Goal: Task Accomplishment & Management: Complete application form

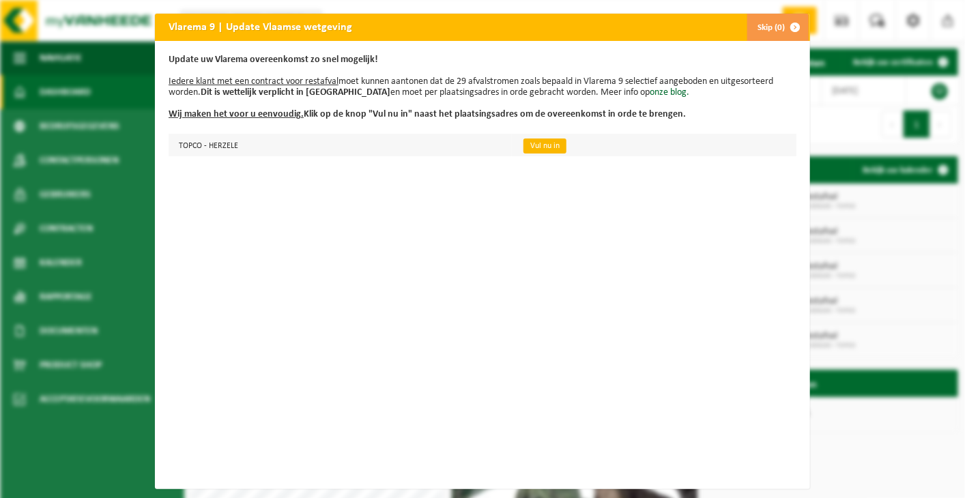
click at [524, 145] on link "Vul nu in" at bounding box center [545, 146] width 43 height 15
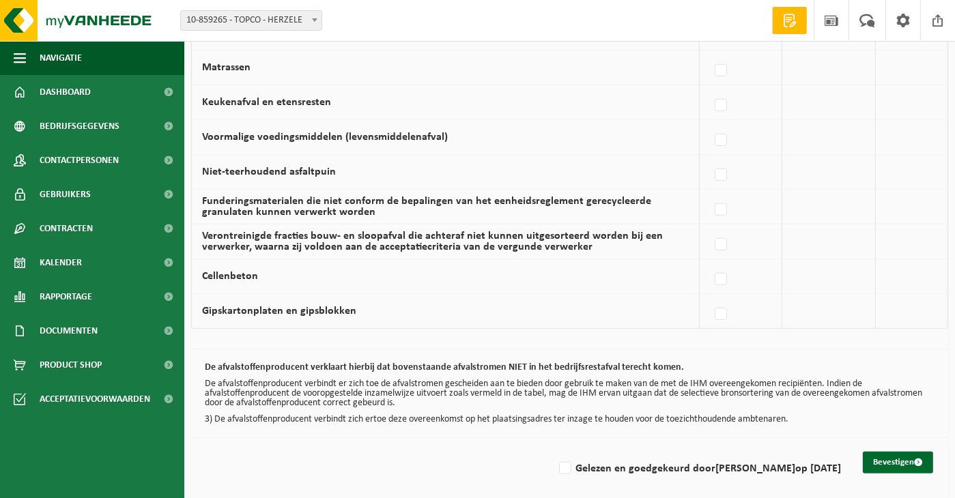
scroll to position [932, 0]
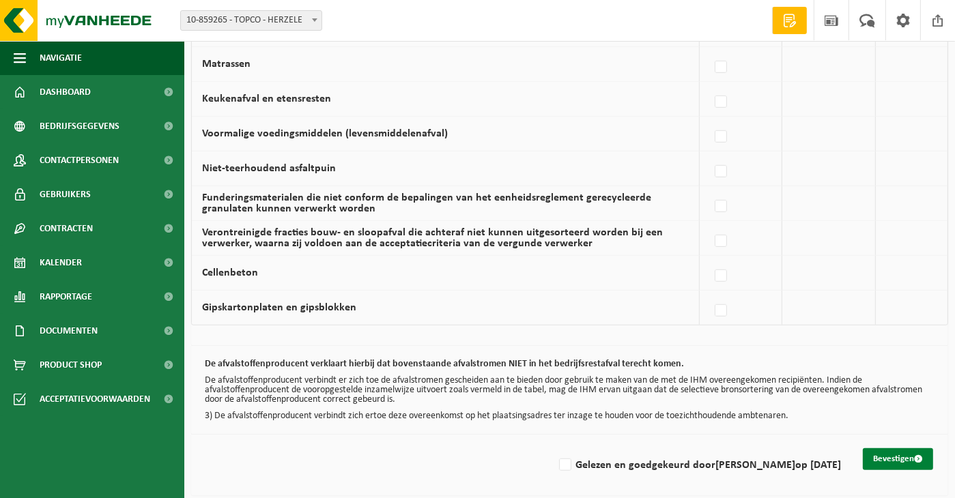
click at [905, 450] on button "Bevestigen" at bounding box center [898, 459] width 70 height 22
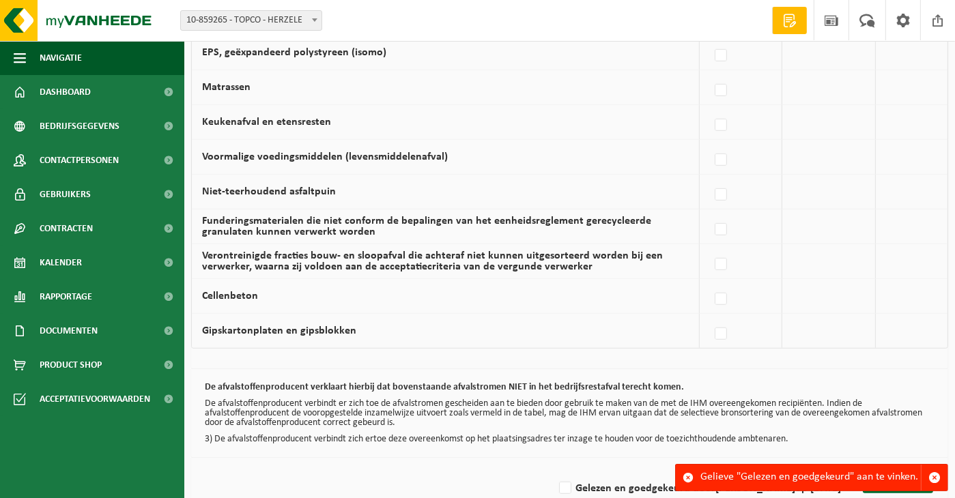
scroll to position [932, 0]
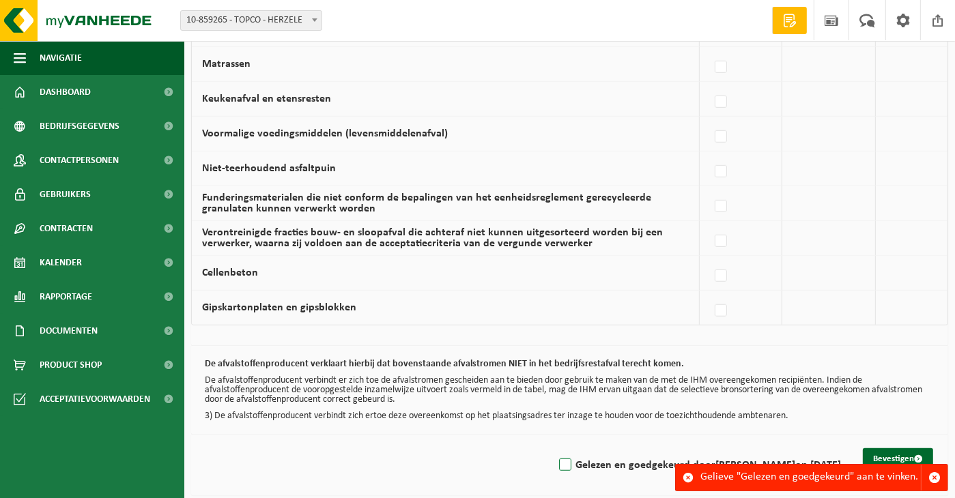
click at [556, 457] on label "Gelezen en goedgekeurd door FILIP VANDERLINDEN op 25/08/25" at bounding box center [698, 465] width 285 height 20
click at [554, 448] on input "Gelezen en goedgekeurd door FILIP VANDERLINDEN op 25/08/25" at bounding box center [554, 448] width 1 height 1
checkbox input "true"
click at [896, 450] on button "Bevestigen" at bounding box center [898, 459] width 70 height 22
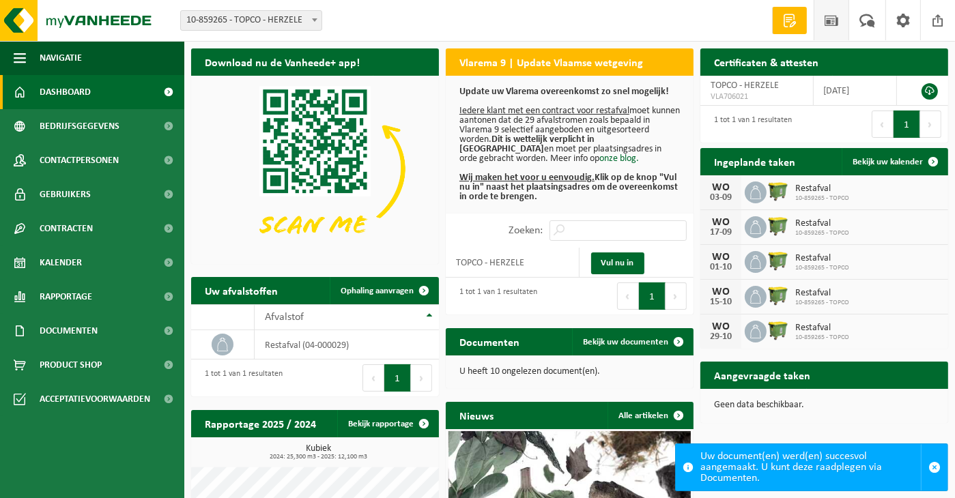
click at [827, 20] on span at bounding box center [831, 20] width 20 height 40
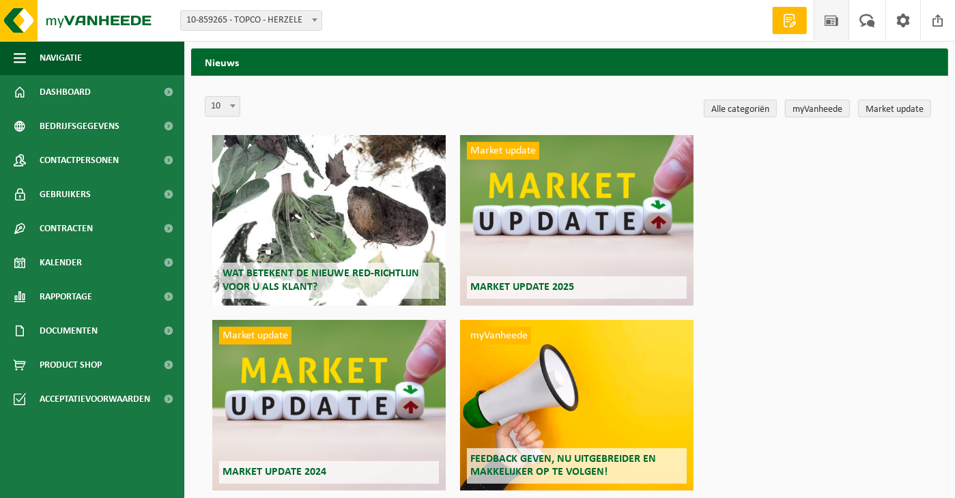
click at [814, 103] on link "myVanheede" at bounding box center [817, 109] width 65 height 18
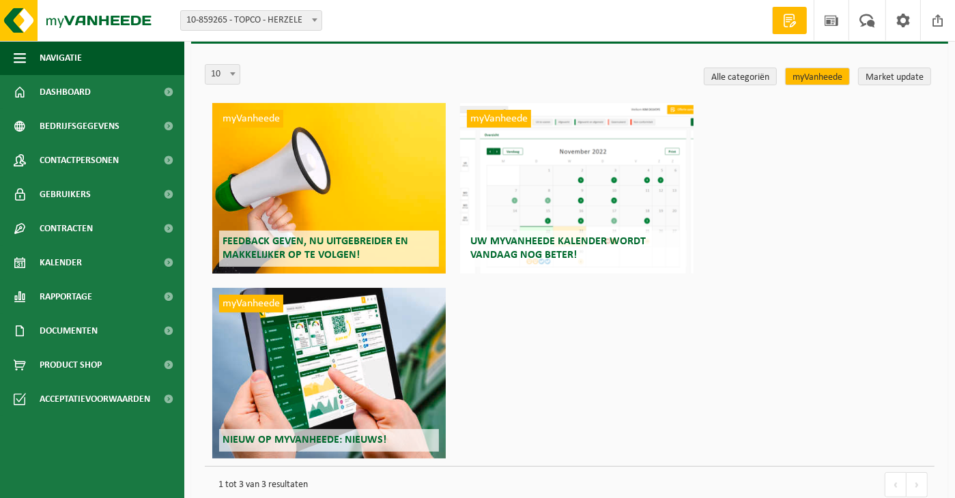
scroll to position [57, 0]
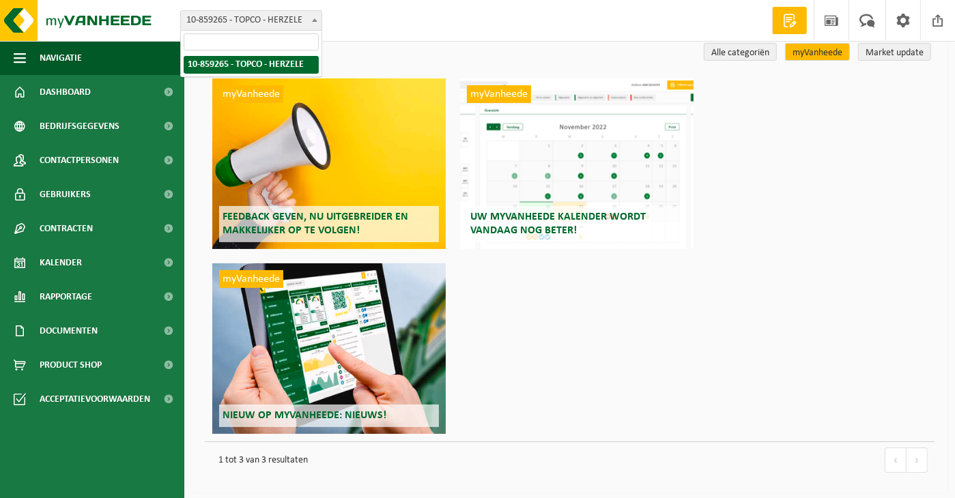
click at [315, 22] on span at bounding box center [315, 20] width 14 height 18
click at [509, 141] on div "myVanheede Uw myVanheede kalender wordt vandaag nog beter!" at bounding box center [576, 163] width 233 height 171
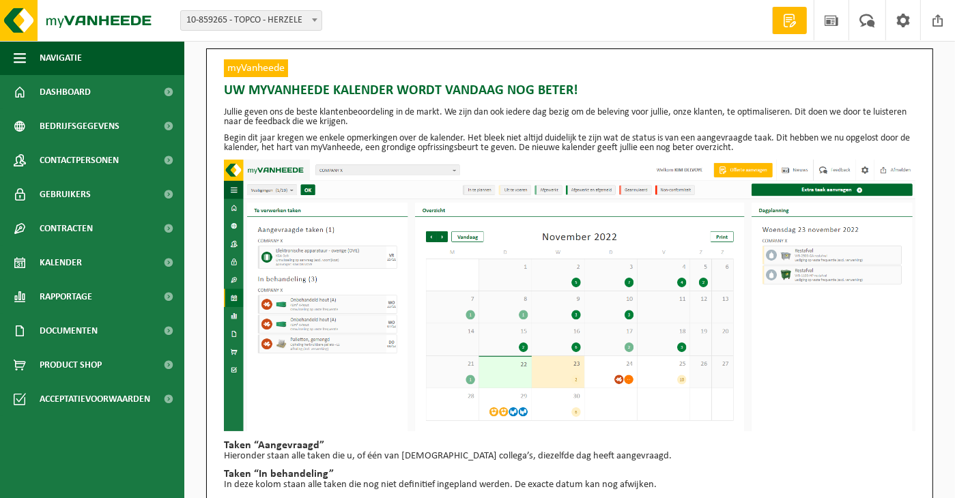
scroll to position [156, 0]
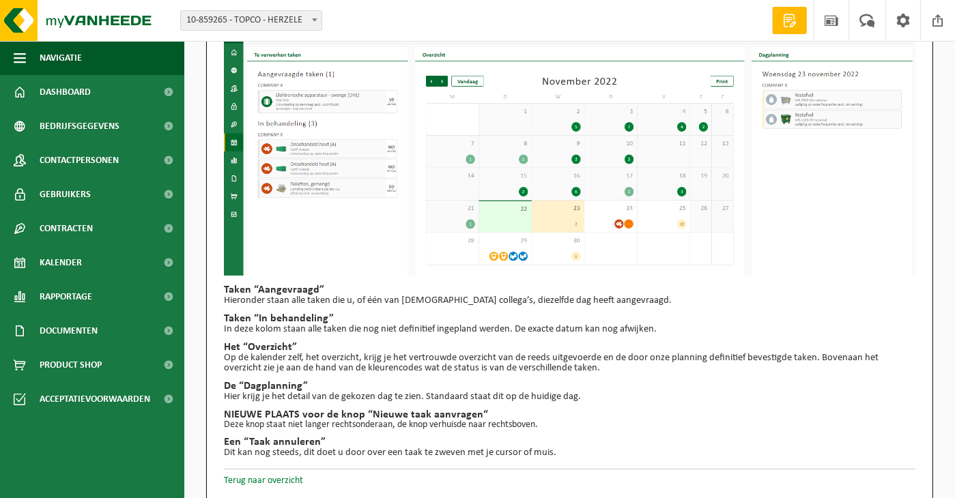
click at [253, 479] on link "Terug naar overzicht" at bounding box center [263, 481] width 79 height 10
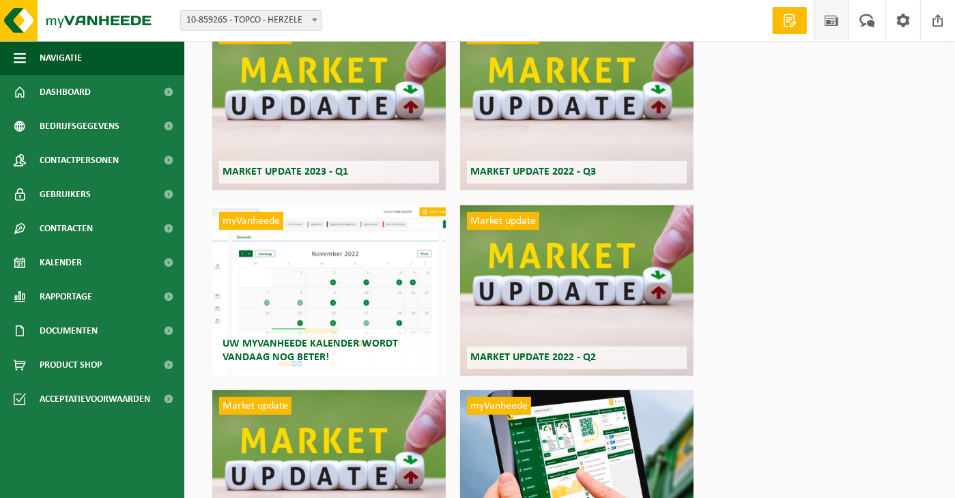
scroll to position [612, 0]
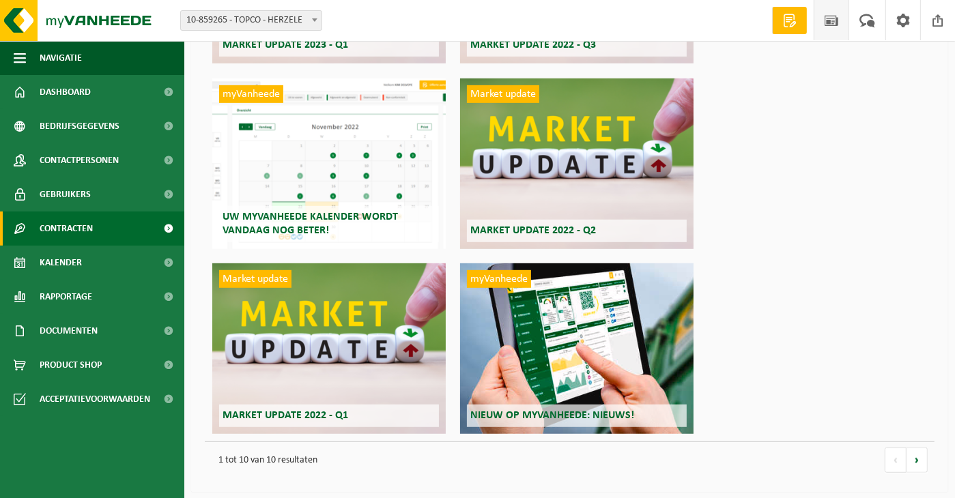
click at [79, 230] on span "Contracten" at bounding box center [66, 229] width 53 height 34
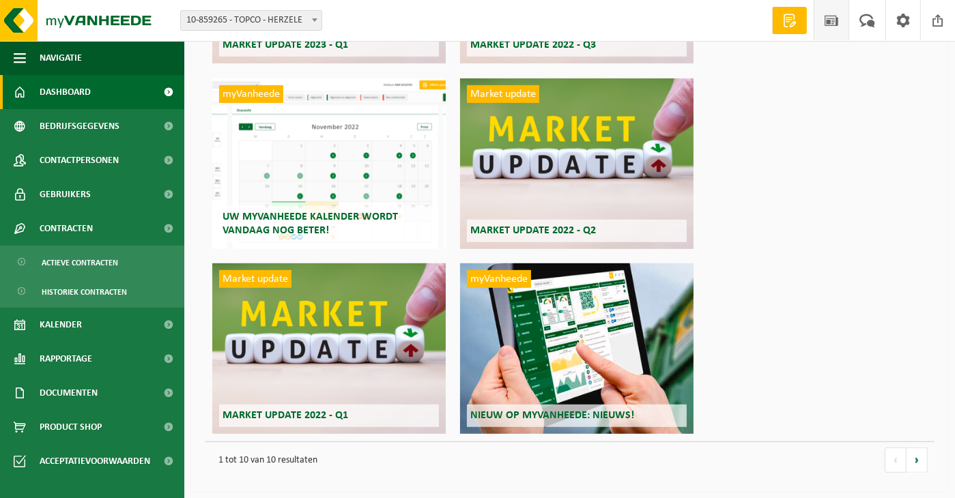
click at [67, 88] on span "Dashboard" at bounding box center [65, 92] width 51 height 34
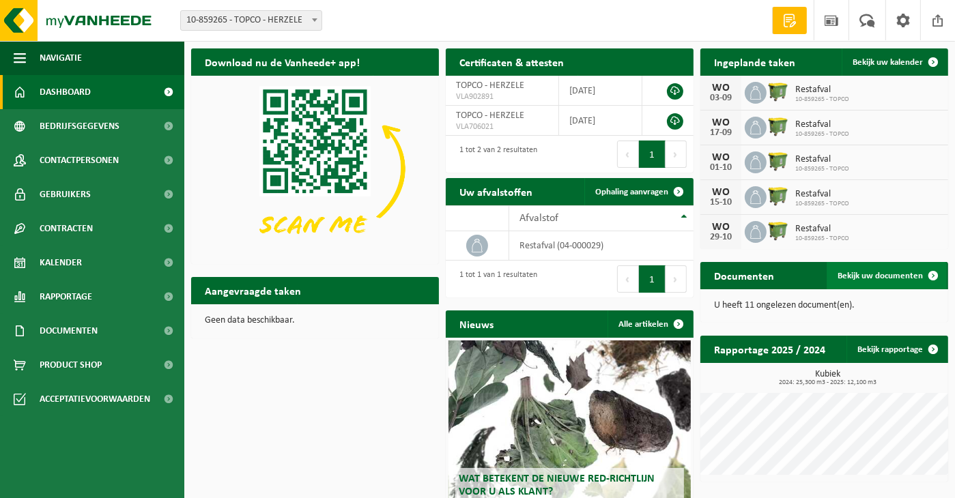
click at [868, 276] on span "Bekijk uw documenten" at bounding box center [879, 276] width 85 height 9
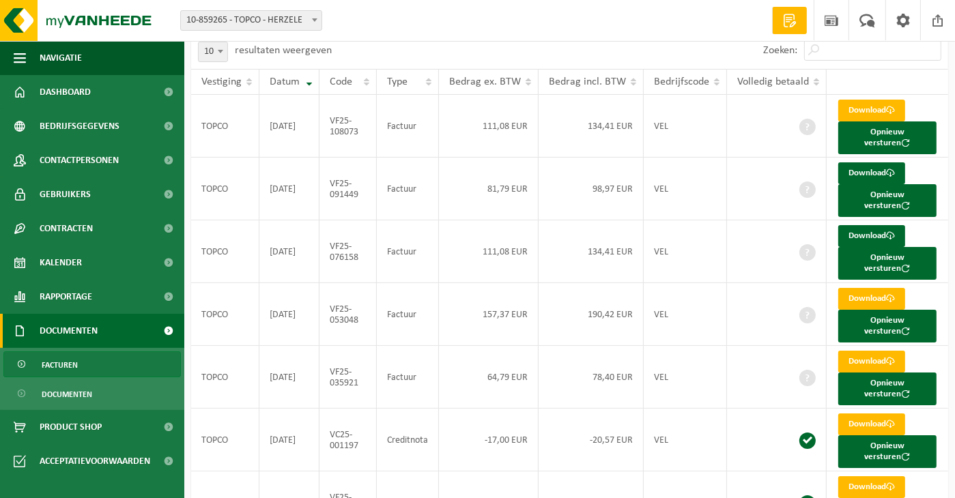
scroll to position [52, 0]
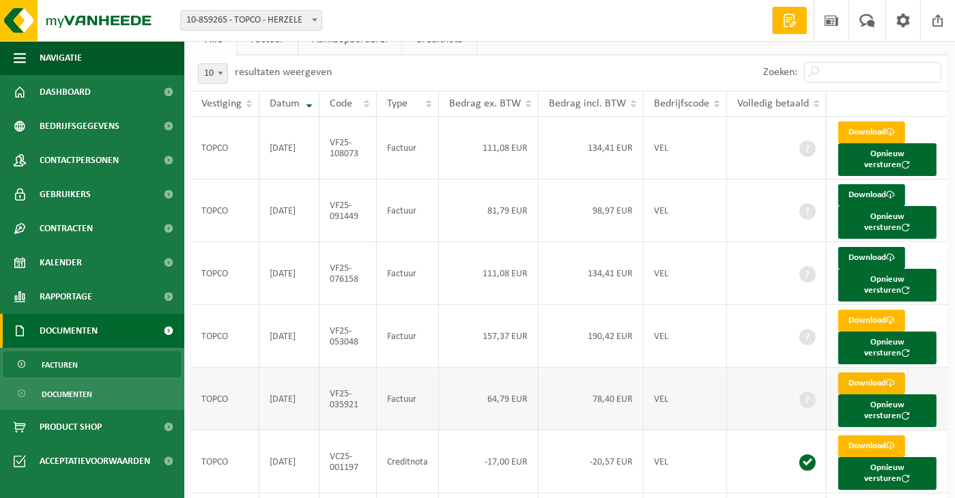
click at [879, 373] on link "Download" at bounding box center [871, 384] width 67 height 22
click at [866, 310] on link "Download" at bounding box center [871, 321] width 67 height 22
click at [868, 247] on link "Download" at bounding box center [871, 258] width 67 height 22
click at [857, 184] on link "Download" at bounding box center [871, 195] width 67 height 22
click at [858, 133] on link "Download" at bounding box center [871, 132] width 67 height 22
